Goal: Answer question/provide support

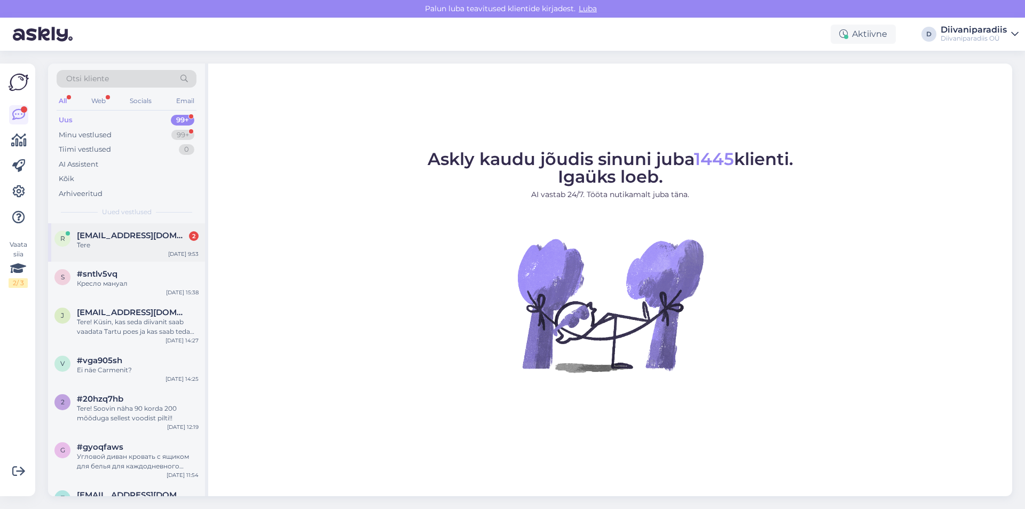
click at [99, 241] on div "Tere" at bounding box center [138, 245] width 122 height 10
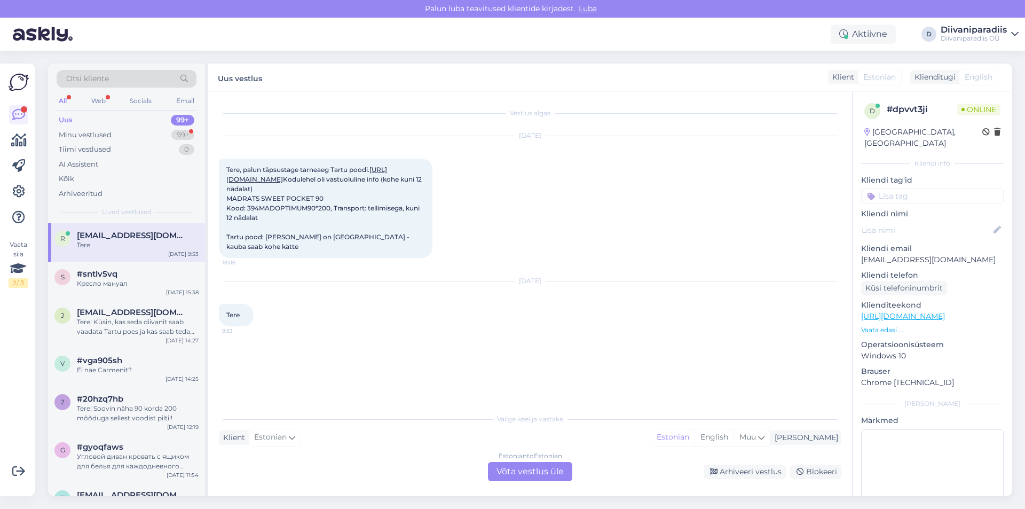
click at [308, 183] on link "[URL][DOMAIN_NAME]" at bounding box center [306, 175] width 161 height 18
click at [518, 474] on div "Estonian to Estonian Võta vestlus üle" at bounding box center [530, 471] width 84 height 19
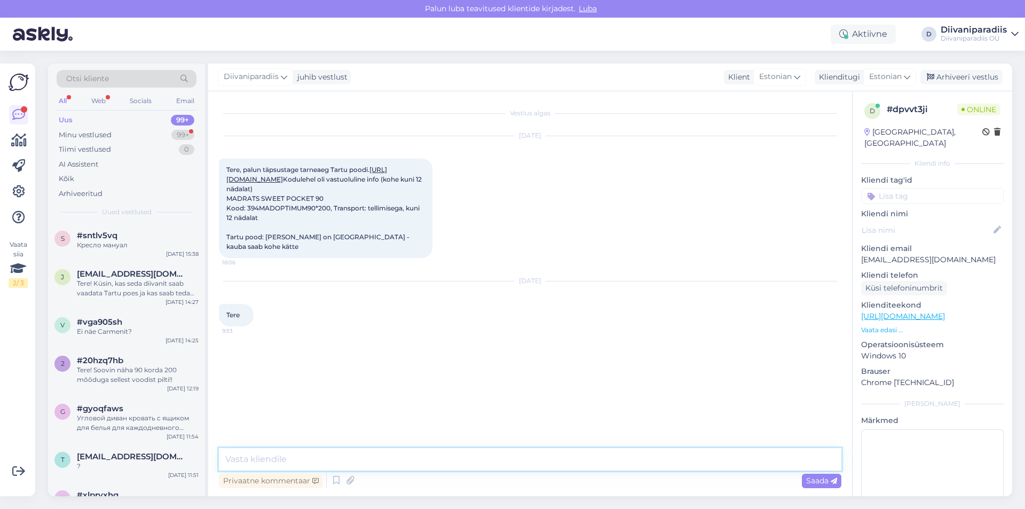
click at [320, 460] on textarea at bounding box center [530, 459] width 623 height 22
type textarea "Tere! Sweet Pocket 90x200 on kohe olemas Tartu poes"
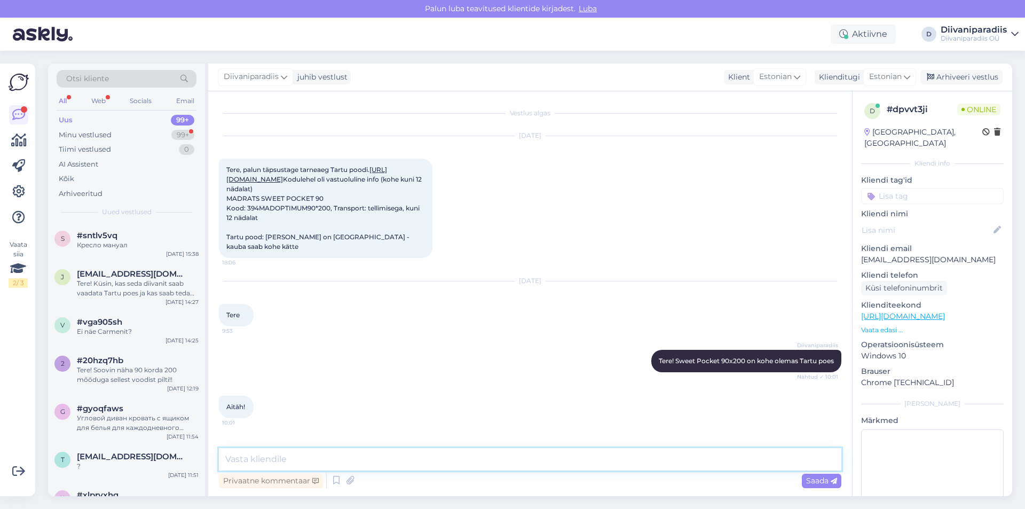
scroll to position [11, 0]
click at [325, 461] on textarea at bounding box center [530, 459] width 623 height 22
click at [429, 40] on div "Aktiivne D Diivaniparadiis Diivaniparadiis OÜ" at bounding box center [512, 34] width 1025 height 33
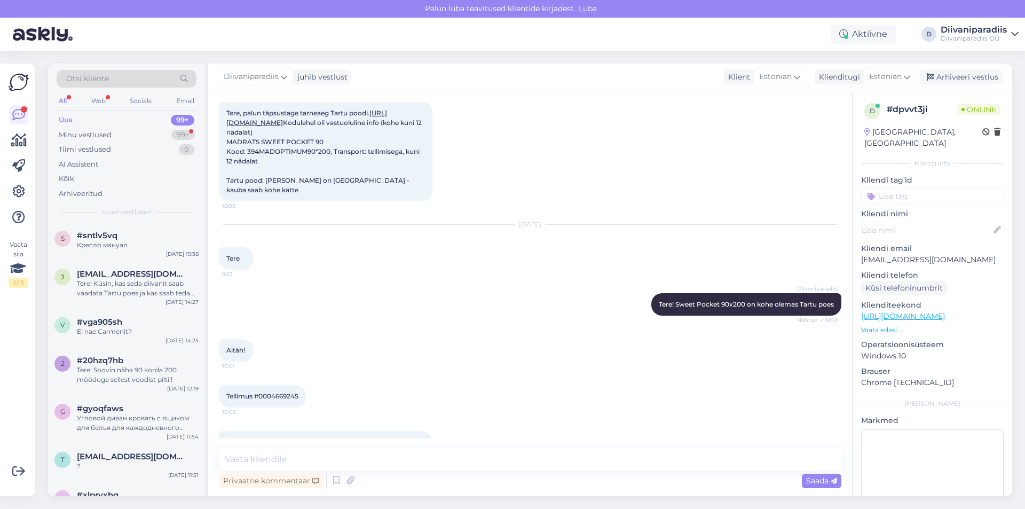
scroll to position [112, 0]
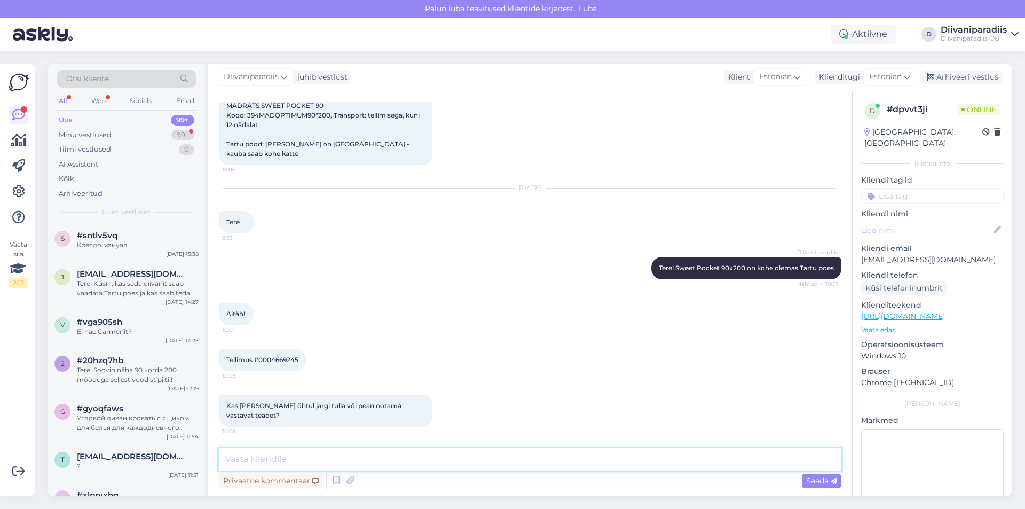
click at [310, 464] on textarea at bounding box center [530, 459] width 623 height 22
type textarea "Saadame [PERSON_NAME] pärast [PERSON_NAME], saate [PERSON_NAME] järele minna."
click at [811, 487] on div "Saada" at bounding box center [822, 481] width 40 height 14
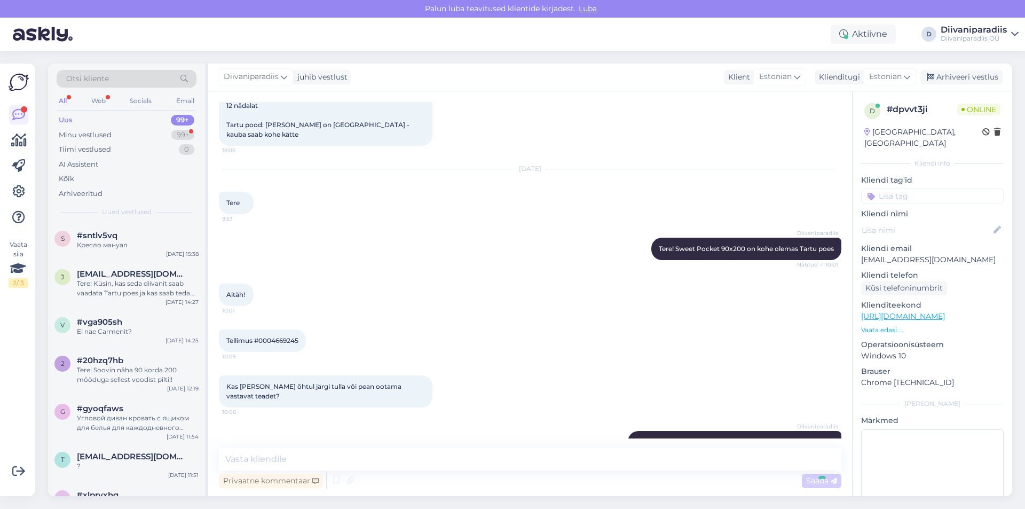
scroll to position [158, 0]
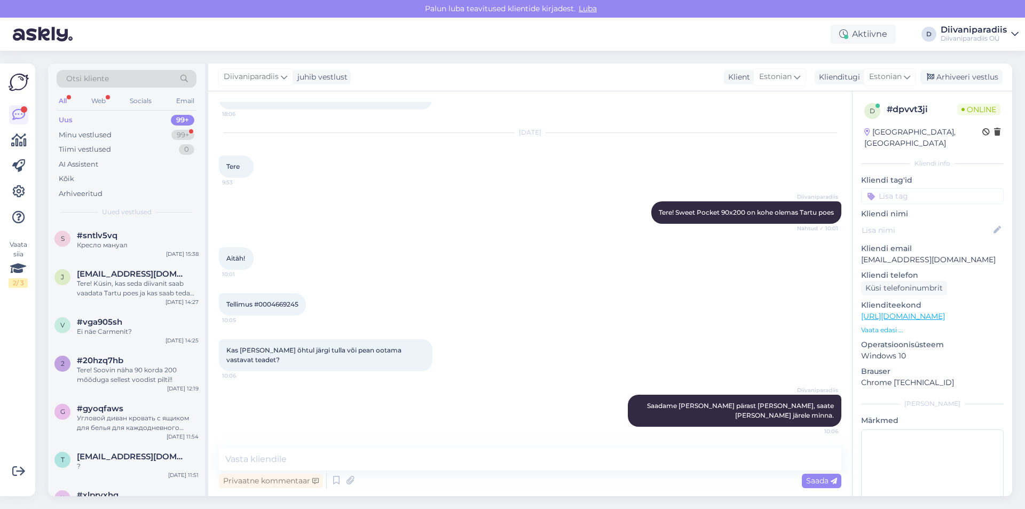
click at [571, 73] on div "Diivaniparadiis juhib vestlust Klient Estonian Klienditugi Estonian Arhiveeri v…" at bounding box center [610, 78] width 804 height 28
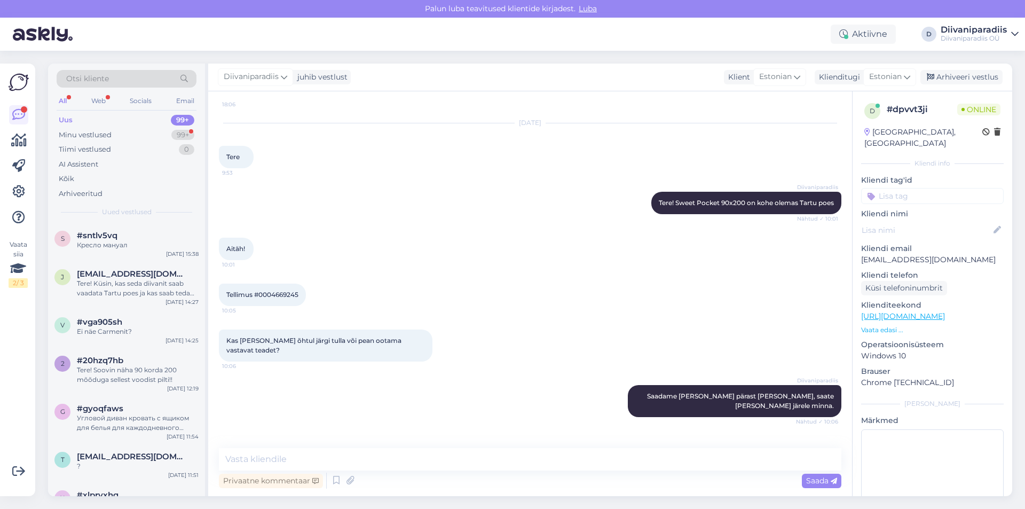
scroll to position [204, 0]
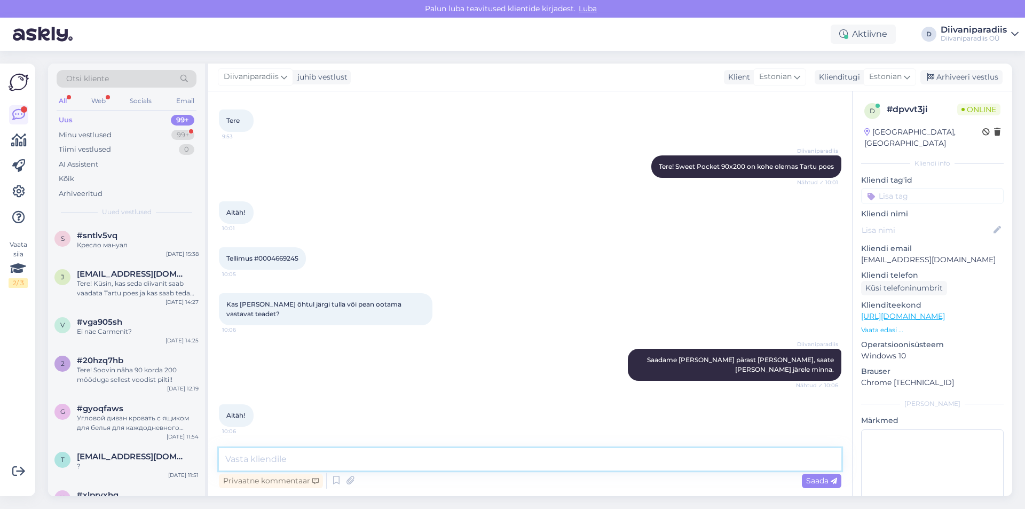
click at [326, 465] on textarea at bounding box center [530, 459] width 623 height 22
click at [356, 53] on div "Otsi kliente All Web Socials Email Uus 99+ Minu vestlused 99+ Tiimi vestlused 0…" at bounding box center [534, 280] width 984 height 458
click at [327, 58] on div "Otsi kliente All Web Socials Email Uus 99+ Minu vestlused 99+ Tiimi vestlused 0…" at bounding box center [534, 280] width 984 height 458
click at [142, 289] on div "Tere! Küsin, kas seda diivanit saab vaadata Tartu poes ja kas saab teda tellida…" at bounding box center [138, 288] width 122 height 19
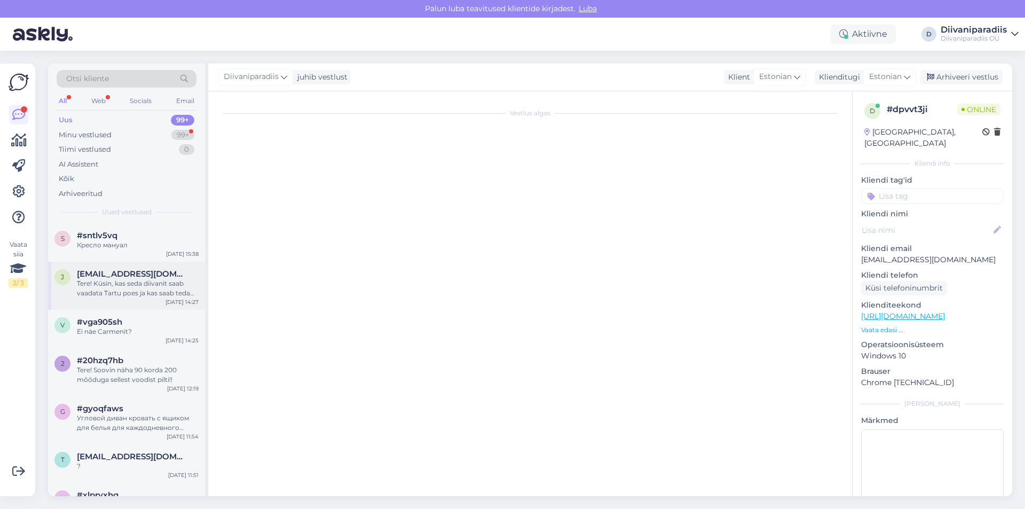
scroll to position [0, 0]
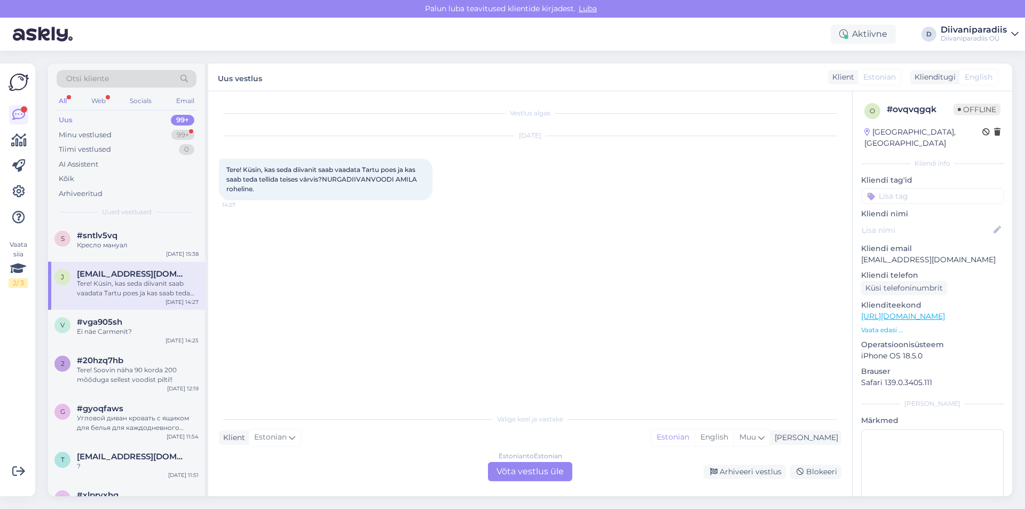
click at [896, 254] on p "[EMAIL_ADDRESS][DOMAIN_NAME]" at bounding box center [932, 259] width 143 height 11
copy p "[EMAIL_ADDRESS][DOMAIN_NAME]"
click at [133, 325] on div "#vga905sh" at bounding box center [138, 322] width 122 height 10
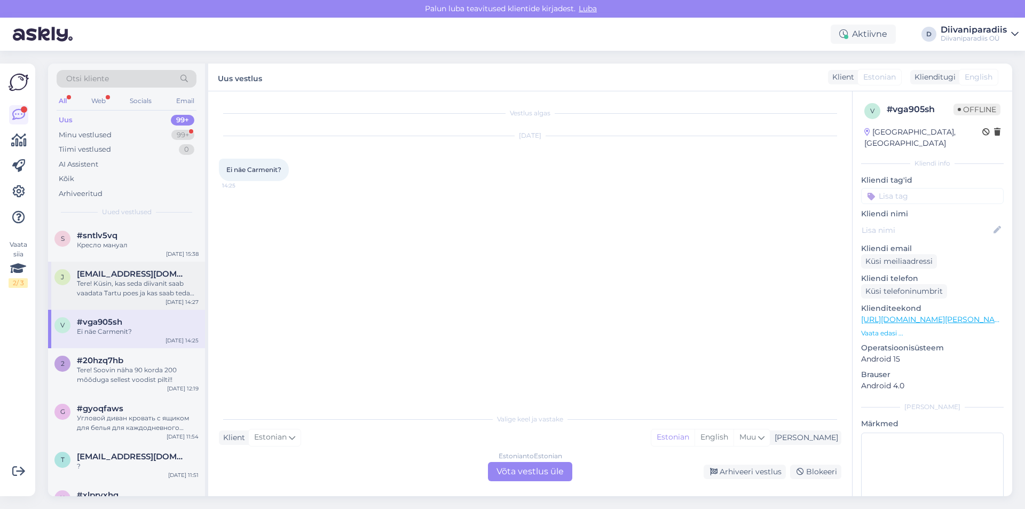
click at [137, 278] on span "[EMAIL_ADDRESS][DOMAIN_NAME]" at bounding box center [132, 274] width 111 height 10
